Goal: Task Accomplishment & Management: Use online tool/utility

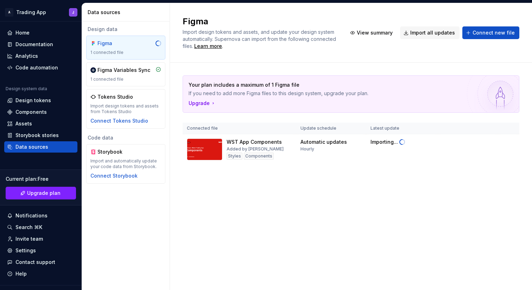
click at [448, 191] on div "Your plan includes a maximum of 1 Figma file If you need to add more Figma file…" at bounding box center [351, 127] width 337 height 129
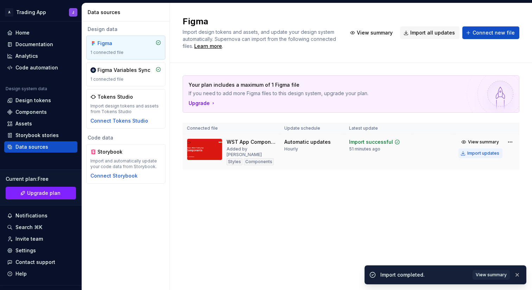
click at [478, 153] on div "Import updates" at bounding box center [484, 153] width 32 height 6
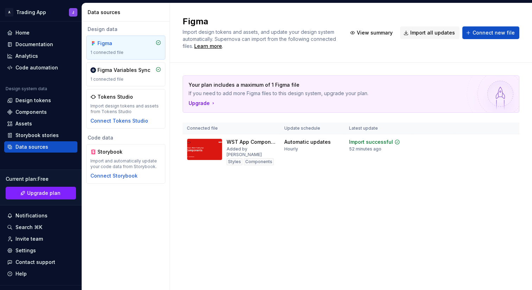
click at [461, 173] on div "Your plan includes a maximum of 1 Figma file If you need to add more Figma file…" at bounding box center [351, 129] width 337 height 133
click at [481, 156] on div "Import updates" at bounding box center [484, 153] width 32 height 6
click at [480, 153] on div "Import updates" at bounding box center [484, 153] width 32 height 6
click at [388, 175] on div "Your plan includes a maximum of 1 Figma file If you need to add more Figma file…" at bounding box center [351, 129] width 337 height 133
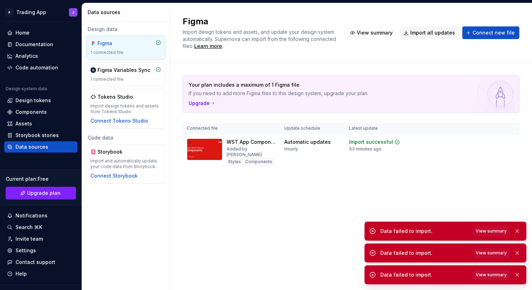
click at [490, 273] on span "View summary" at bounding box center [491, 275] width 31 height 6
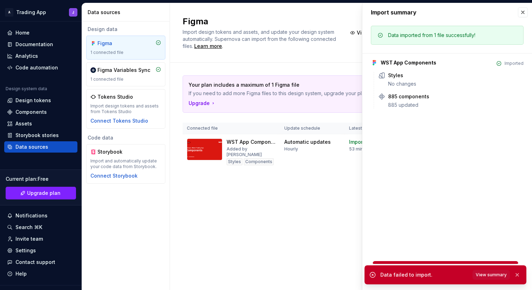
click at [427, 153] on div "Import summary Import summary Data imported from 1 file successfully! WST App C…" at bounding box center [448, 146] width 170 height 287
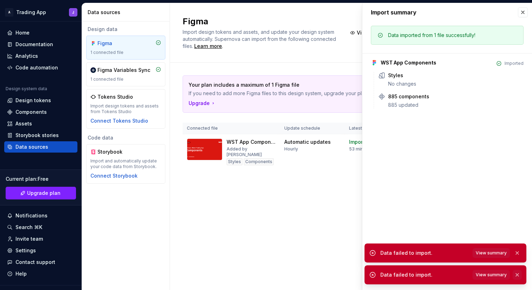
click at [517, 272] on button "button" at bounding box center [517, 275] width 9 height 10
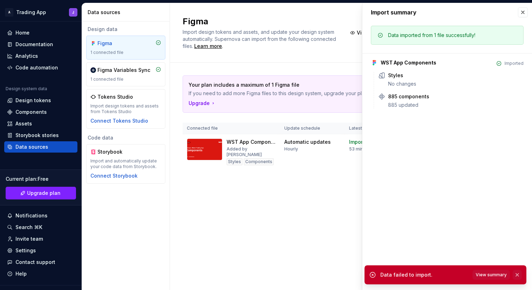
click at [517, 272] on button "button" at bounding box center [517, 275] width 9 height 10
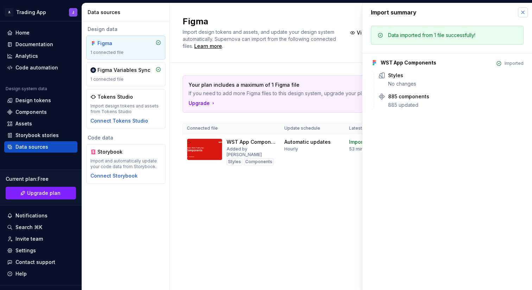
click at [523, 13] on button "button" at bounding box center [523, 12] width 10 height 10
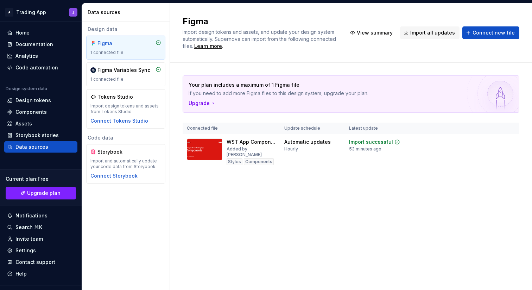
drag, startPoint x: 360, startPoint y: 202, endPoint x: 363, endPoint y: 198, distance: 5.0
click at [361, 201] on div "Figma Import design tokens and assets, and update your design system automatica…" at bounding box center [351, 146] width 362 height 287
click at [345, 211] on div "Figma Import design tokens and assets, and update your design system automatica…" at bounding box center [351, 146] width 362 height 287
click at [482, 155] on div "Import updates" at bounding box center [484, 153] width 32 height 6
click at [27, 32] on div "Home" at bounding box center [22, 32] width 14 height 7
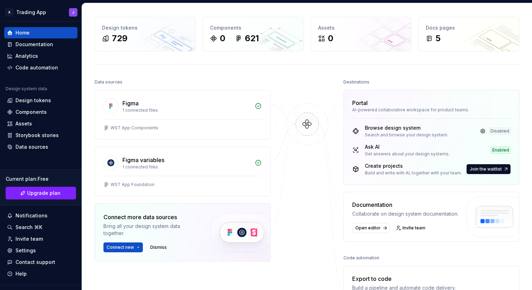
scroll to position [24, 0]
click at [206, 110] on div "1 connected files" at bounding box center [187, 110] width 128 height 6
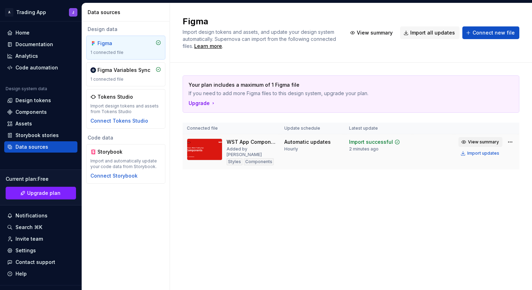
click at [473, 140] on span "View summary" at bounding box center [483, 142] width 31 height 6
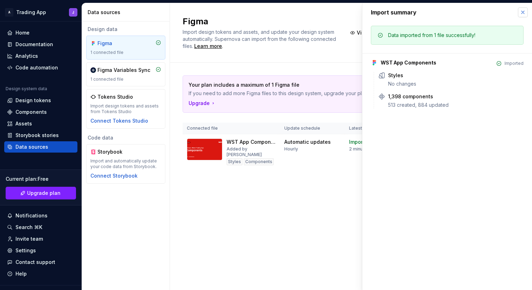
click at [522, 13] on button "button" at bounding box center [523, 12] width 10 height 10
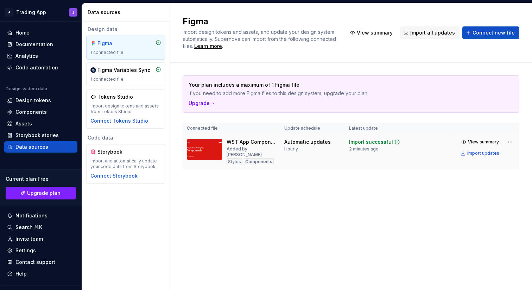
click at [255, 158] on div "Components" at bounding box center [259, 161] width 30 height 7
click at [39, 112] on div "Components" at bounding box center [30, 111] width 31 height 7
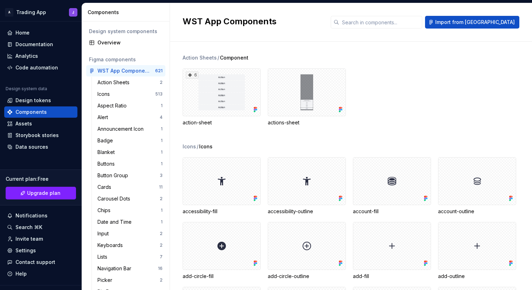
click at [323, 27] on div "WST App Components" at bounding box center [253, 22] width 140 height 13
